Goal: Check status: Check status

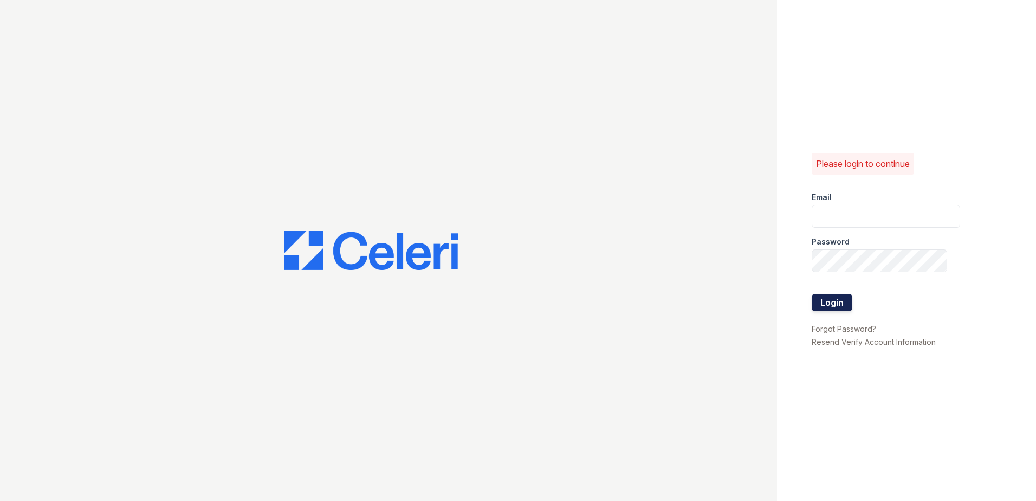
type input "kswanson@trinity-pm.com"
click at [834, 302] on button "Login" at bounding box center [832, 302] width 41 height 17
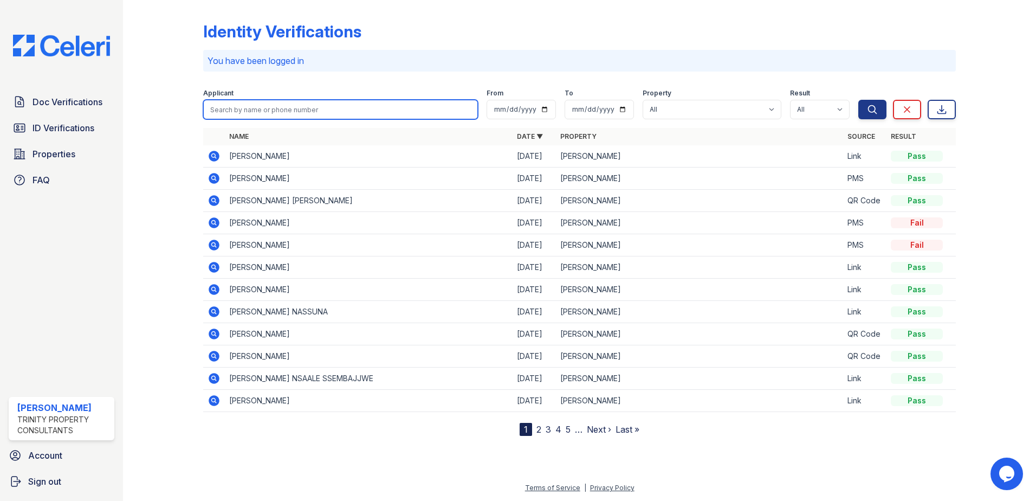
click at [270, 111] on input "search" at bounding box center [340, 110] width 275 height 20
type input "poorvi"
click at [858, 100] on button "Search" at bounding box center [872, 110] width 28 height 20
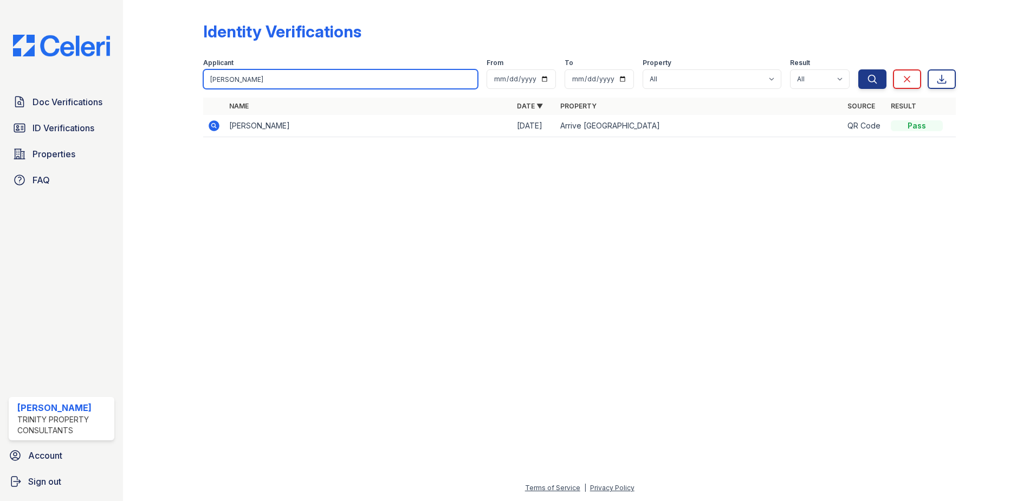
drag, startPoint x: 186, startPoint y: 81, endPoint x: 164, endPoint y: 83, distance: 21.7
click at [164, 83] on div "Identity Verifications Filter Applicant poorvi From To Property All Arrive Mald…" at bounding box center [579, 82] width 878 height 165
type input "muskan"
click at [858, 69] on button "Search" at bounding box center [872, 79] width 28 height 20
click at [213, 125] on icon at bounding box center [213, 125] width 3 height 3
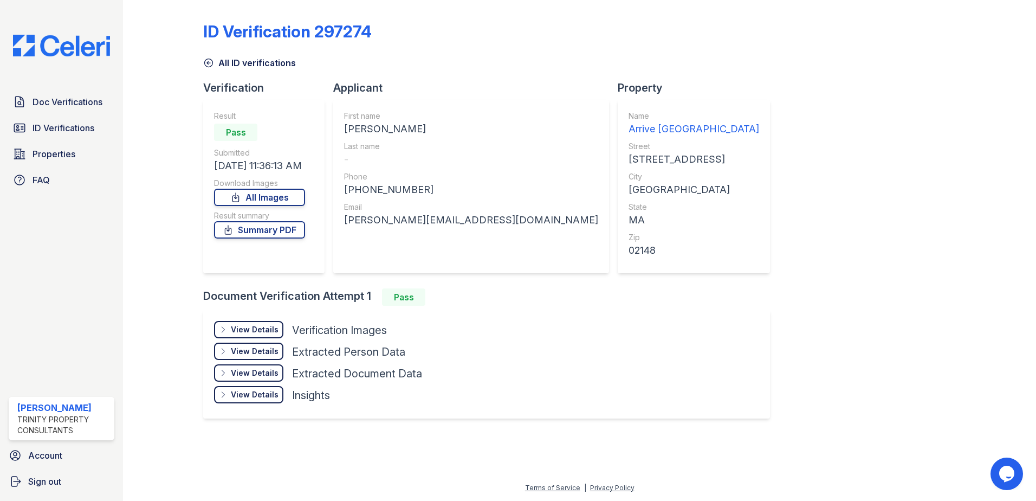
click at [252, 328] on div "View Details" at bounding box center [255, 329] width 48 height 11
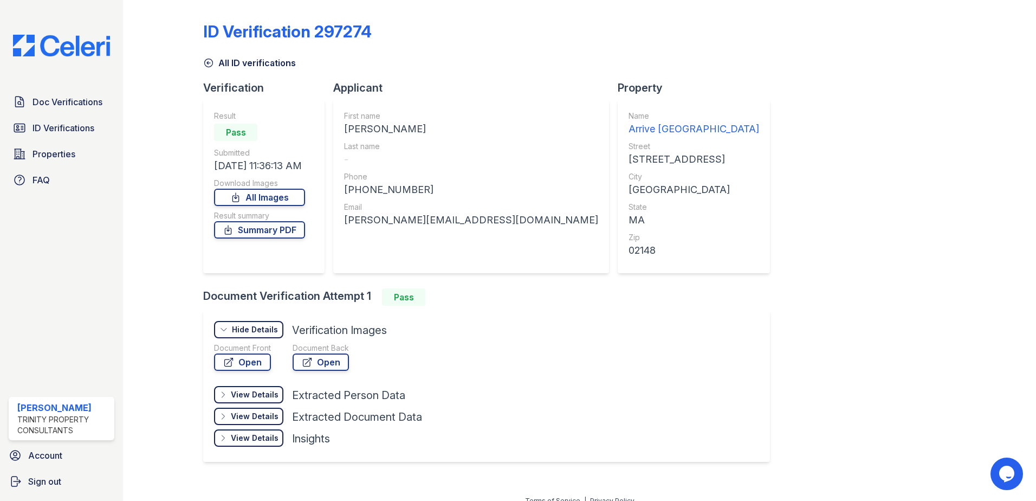
click at [250, 389] on div "View Details" at bounding box center [255, 394] width 48 height 11
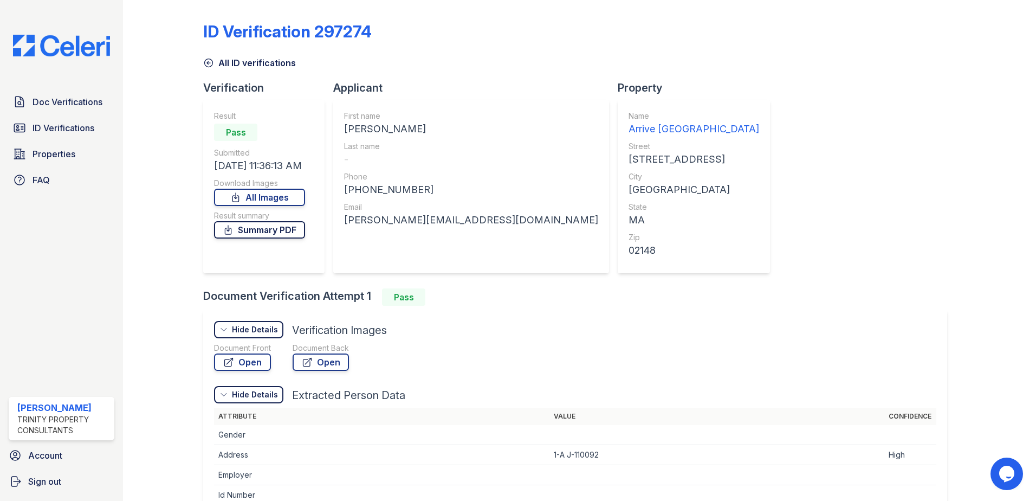
click at [242, 229] on link "Summary PDF" at bounding box center [259, 229] width 91 height 17
